Goal: Information Seeking & Learning: Learn about a topic

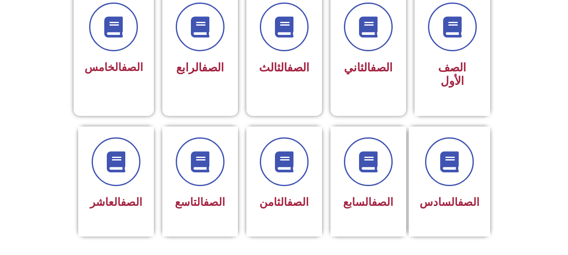
scroll to position [246, 0]
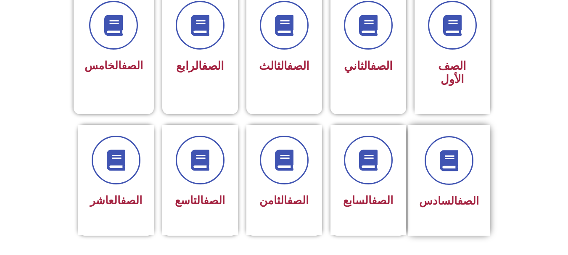
click at [446, 175] on div "الصف السادس" at bounding box center [450, 174] width 60 height 76
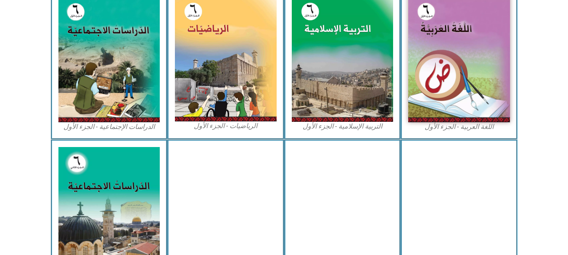
scroll to position [277, 0]
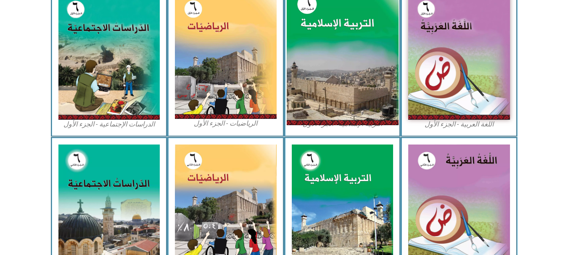
click at [380, 32] on img at bounding box center [343, 56] width 112 height 139
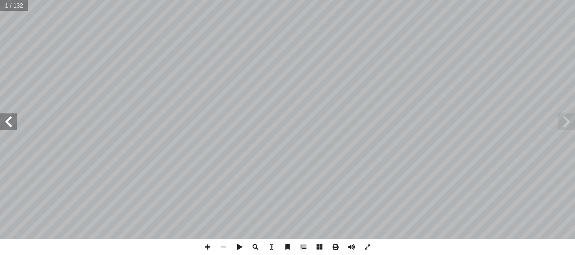
click at [0, 129] on span at bounding box center [8, 122] width 17 height 17
click at [11, 127] on span at bounding box center [8, 122] width 17 height 17
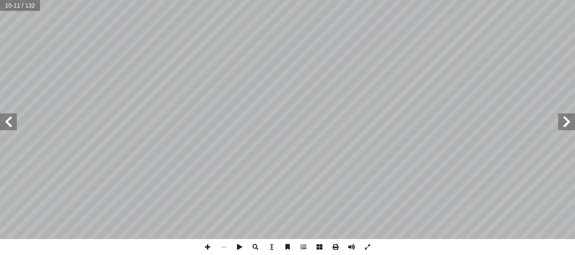
click at [5, 123] on span at bounding box center [8, 122] width 17 height 17
click at [6, 122] on span at bounding box center [8, 122] width 17 height 17
click at [8, 121] on span at bounding box center [8, 122] width 17 height 17
click at [13, 123] on span at bounding box center [8, 122] width 17 height 17
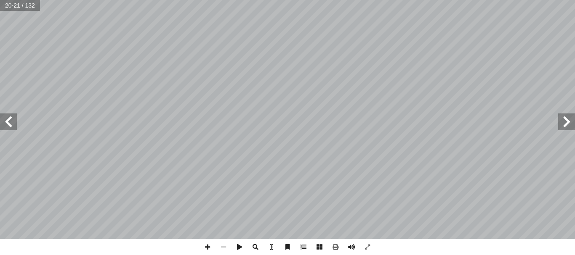
click at [567, 119] on span at bounding box center [566, 122] width 17 height 17
click at [3, 121] on span at bounding box center [8, 122] width 17 height 17
click at [311, 77] on html "الصفحة الرئيسية الصف الأول الصف الثاني الصف الثالث الصف الرابع الصف الخامس الصف…" at bounding box center [287, 38] width 575 height 77
click at [567, 130] on div "16 � ــيفنى، ول َ ، وس ُ ك َ هل َ ـي ـ َ س ِ رض أ مــا علــى ال� َّ كل َّ ن أ ا…" at bounding box center [287, 119] width 575 height 239
click at [225, 248] on span at bounding box center [223, 247] width 16 height 16
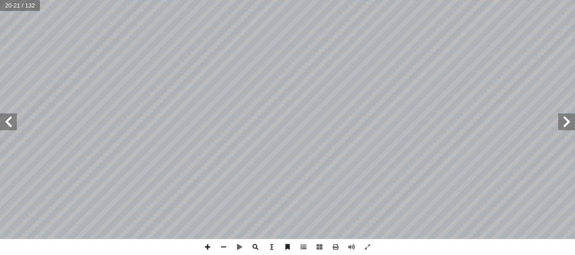
click at [567, 126] on span at bounding box center [566, 122] width 17 height 17
click at [6, 128] on span at bounding box center [8, 122] width 17 height 17
